Goal: Information Seeking & Learning: Learn about a topic

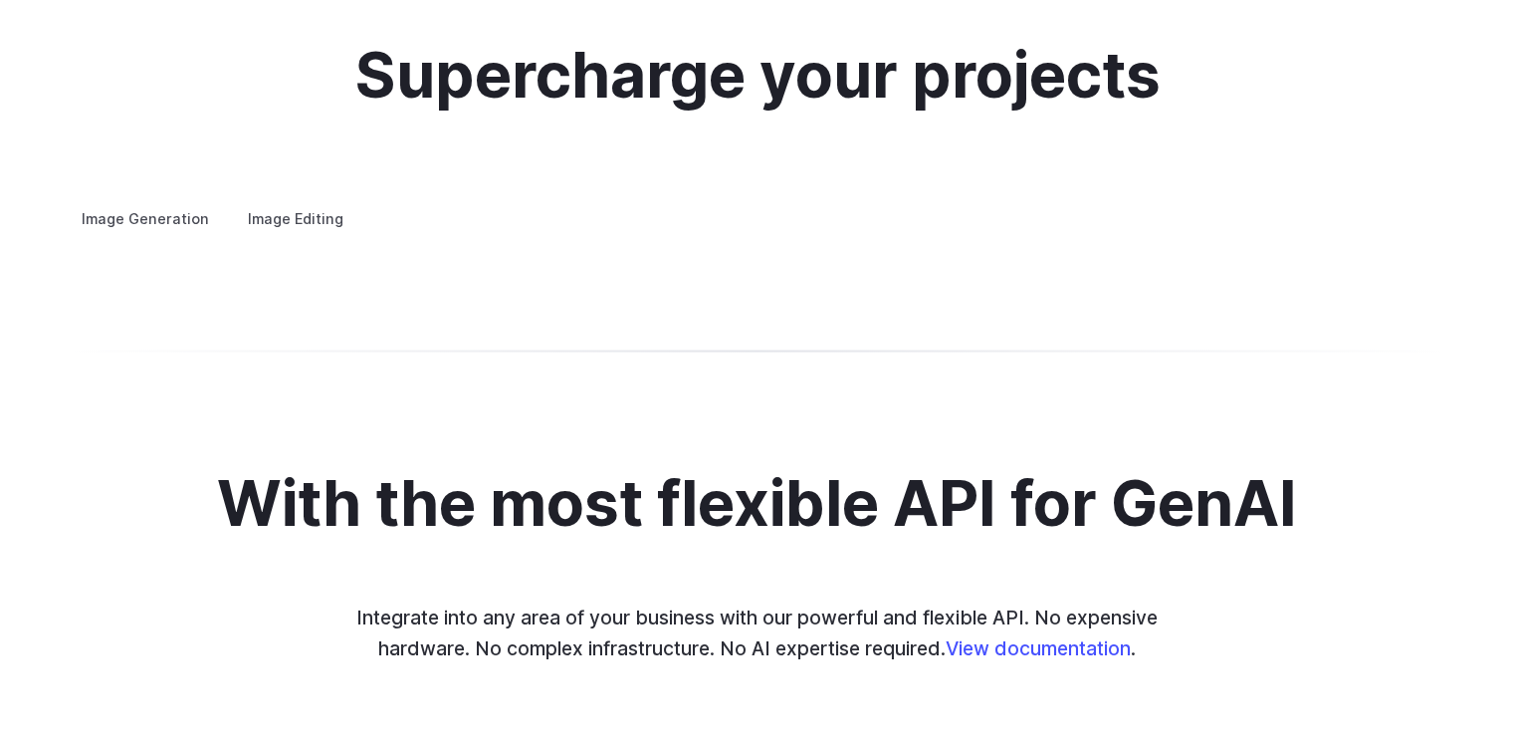
scroll to position [3783, 0]
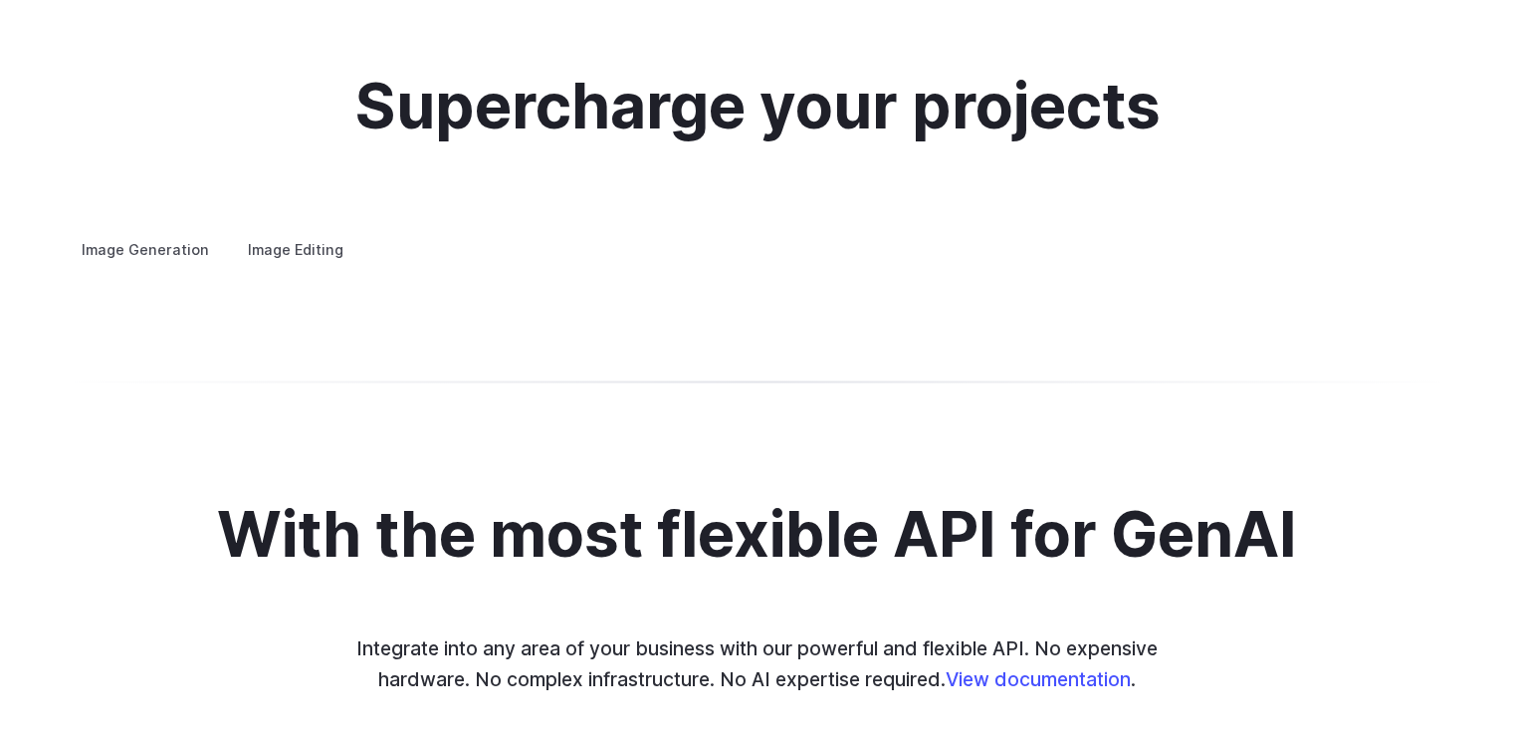
click at [302, 231] on label "Image Editing" at bounding box center [295, 248] width 129 height 35
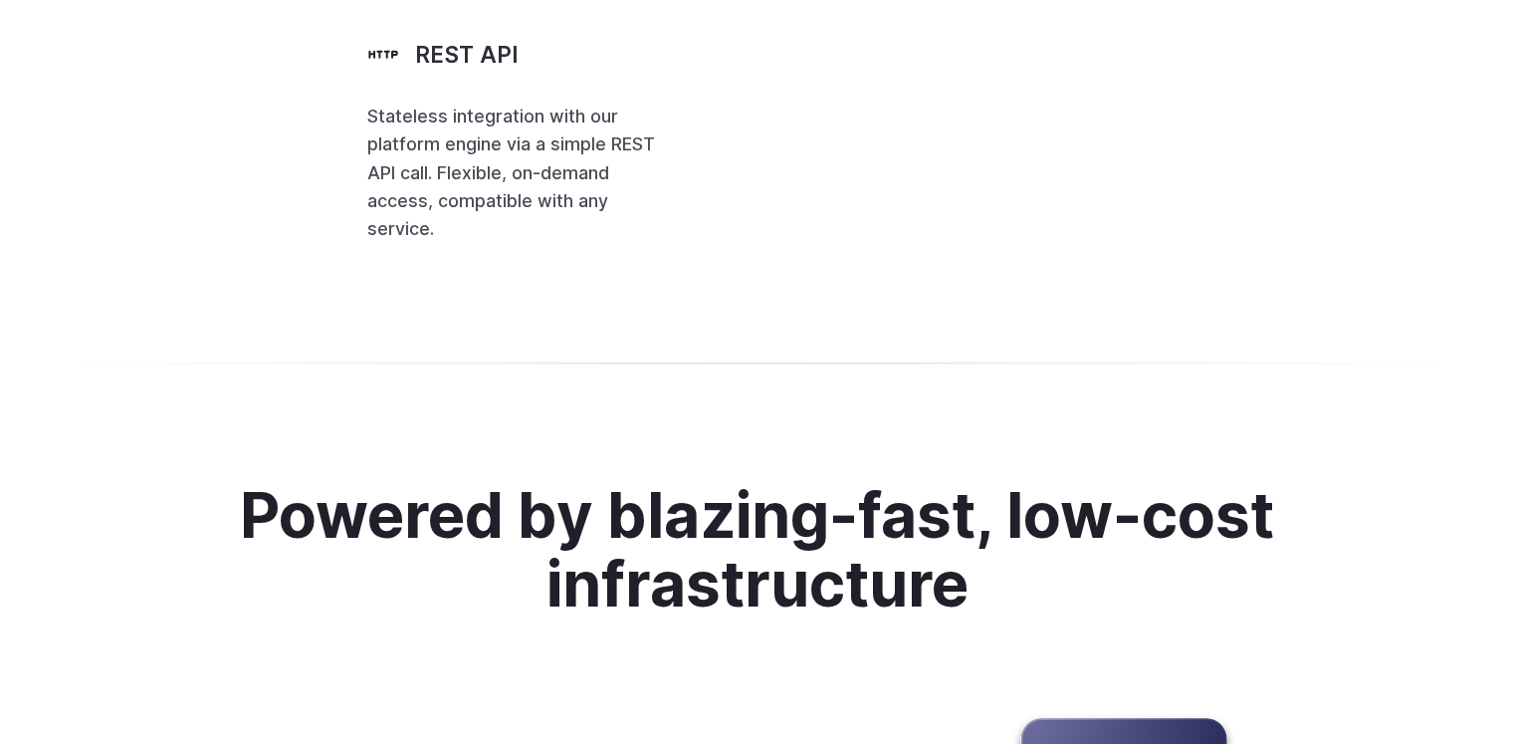
scroll to position [4977, 0]
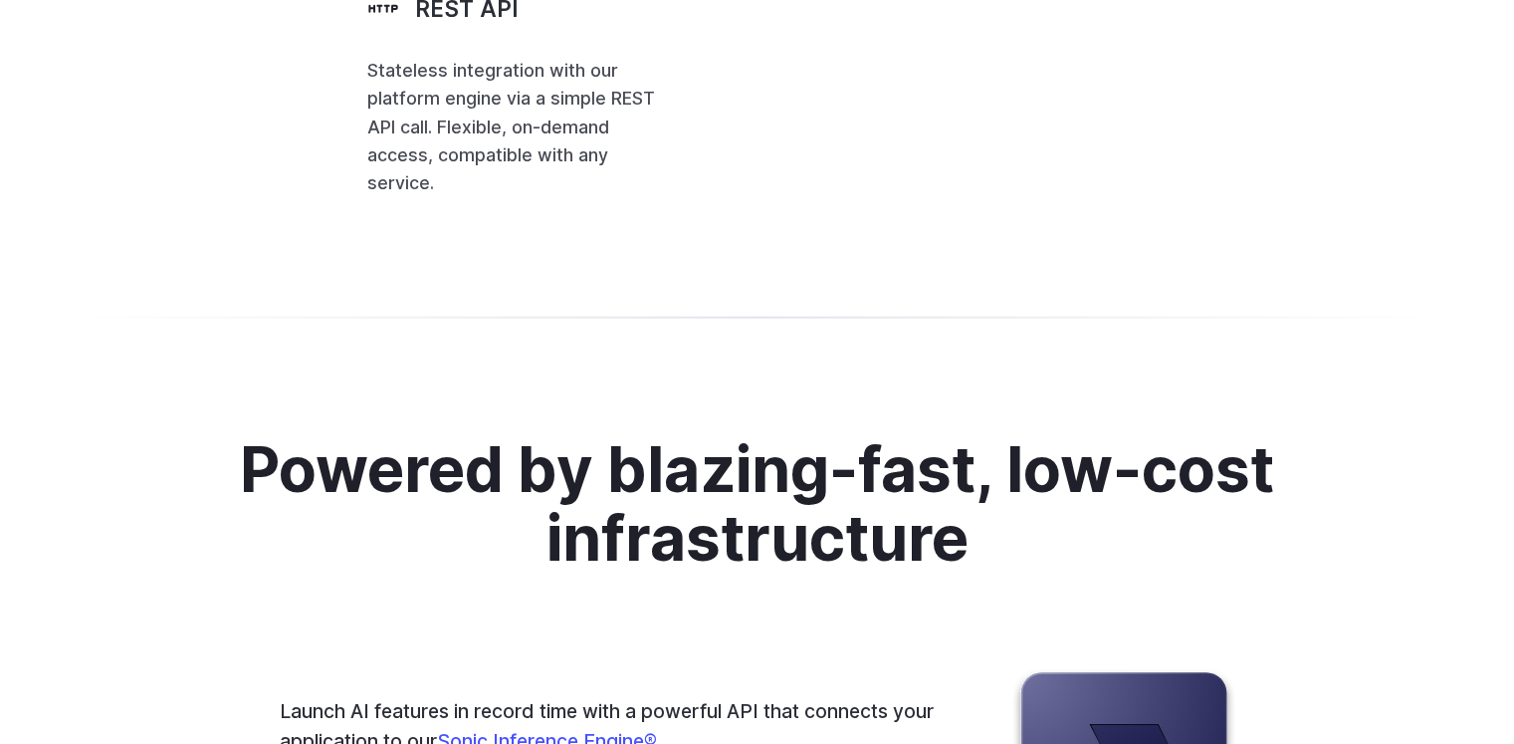
scroll to position [4873, 0]
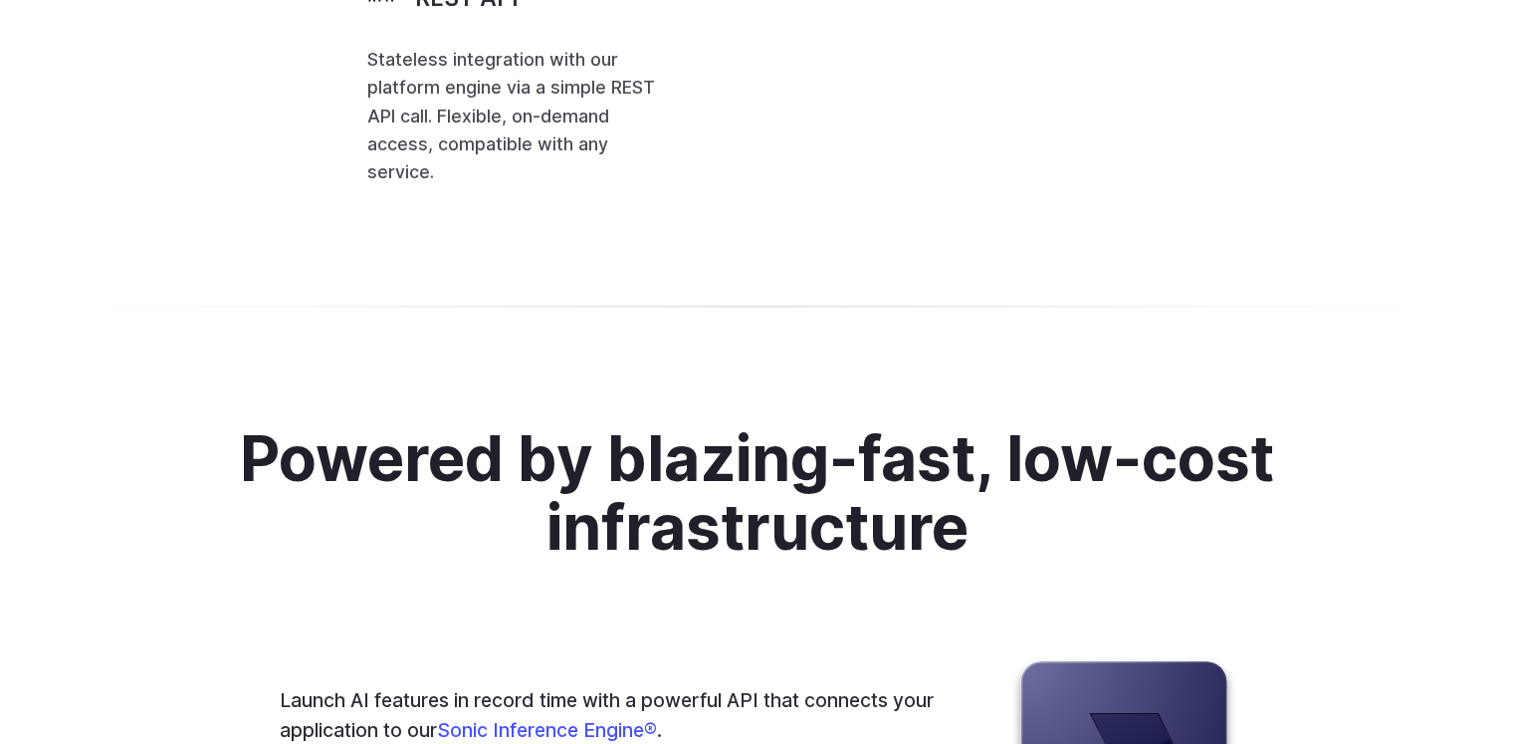
click at [0, 0] on button "Copy" at bounding box center [0, 0] width 0 height 0
